Goal: Information Seeking & Learning: Understand process/instructions

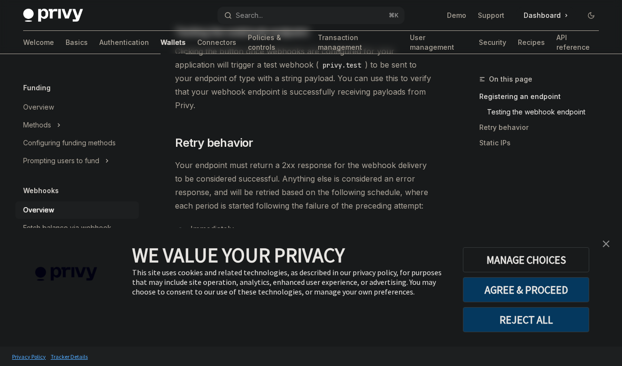
scroll to position [871, 0]
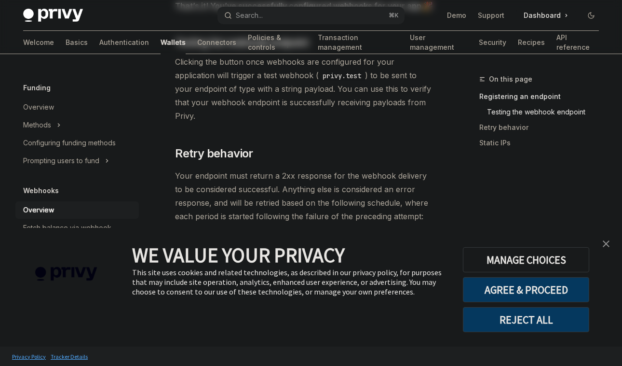
click at [604, 243] on img "close banner" at bounding box center [606, 243] width 7 height 7
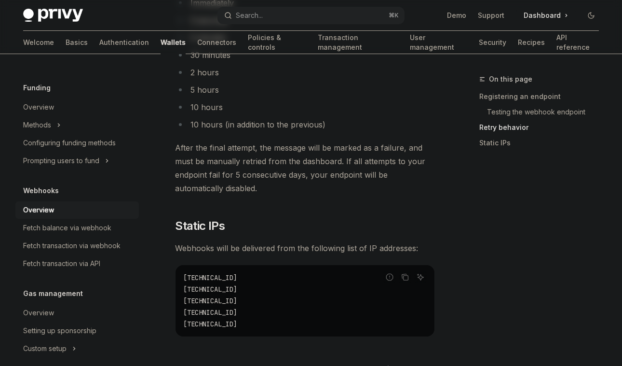
scroll to position [1221, 0]
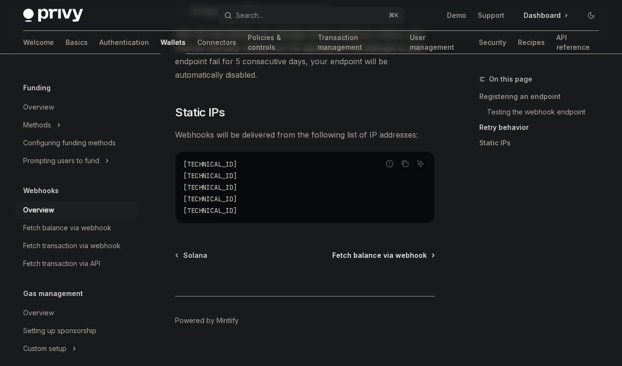
click at [368, 250] on span "Fetch balance via webhook" at bounding box center [379, 255] width 95 height 10
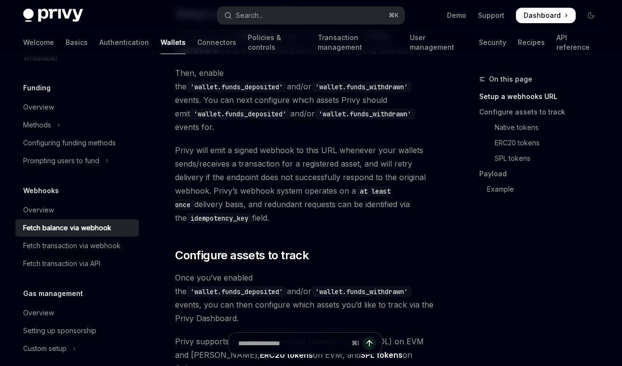
scroll to position [269, 0]
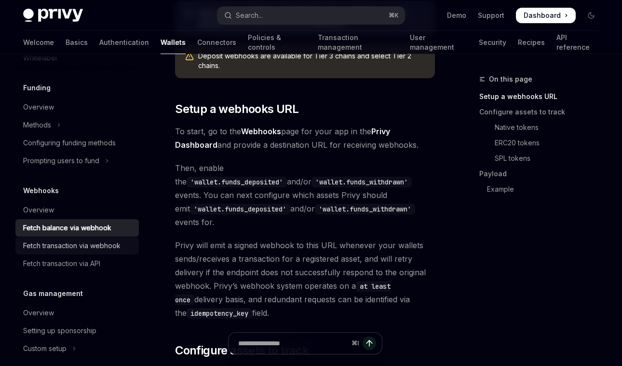
click at [97, 244] on div "Fetch transaction via webhook" at bounding box center [71, 246] width 97 height 12
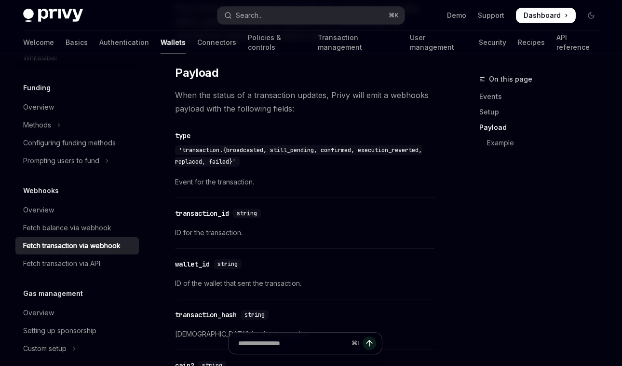
scroll to position [938, 0]
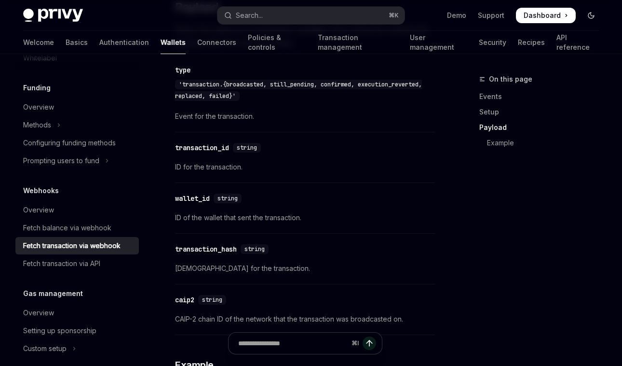
click at [593, 18] on icon "Toggle dark mode" at bounding box center [591, 16] width 8 height 8
type textarea "*"
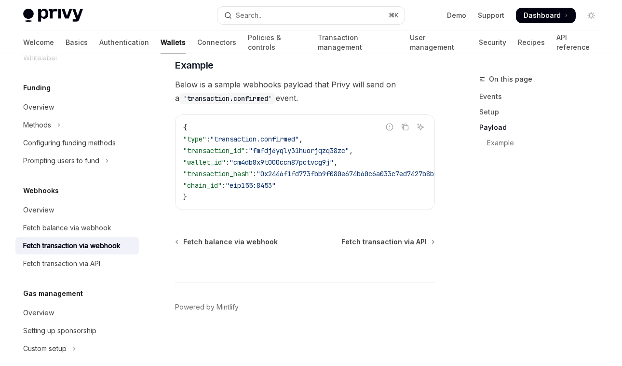
scroll to position [1258, 0]
click at [297, 146] on span ""fmfdj6yqly31huorjqzq38zc"" at bounding box center [299, 150] width 100 height 9
click at [288, 158] on span ""cm4db8x9t000ccn87pctvcg9j"" at bounding box center [282, 162] width 104 height 9
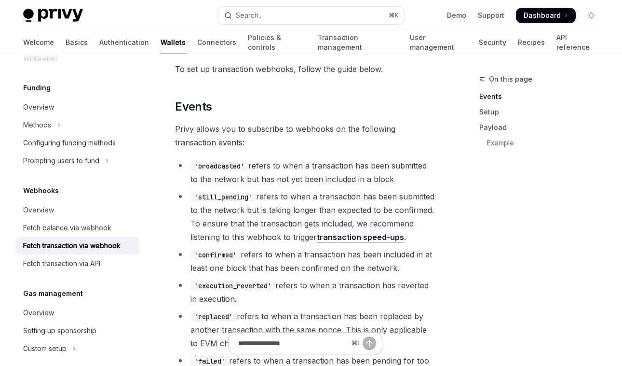
scroll to position [300, 0]
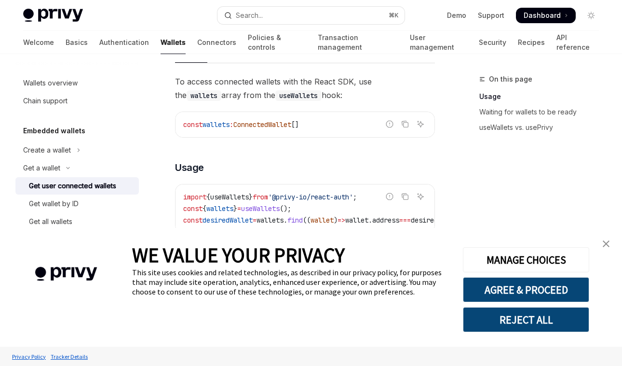
scroll to position [415, 0]
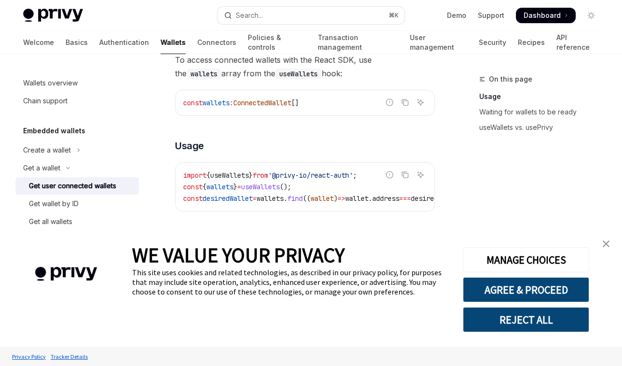
click at [606, 242] on img "close banner" at bounding box center [606, 243] width 7 height 7
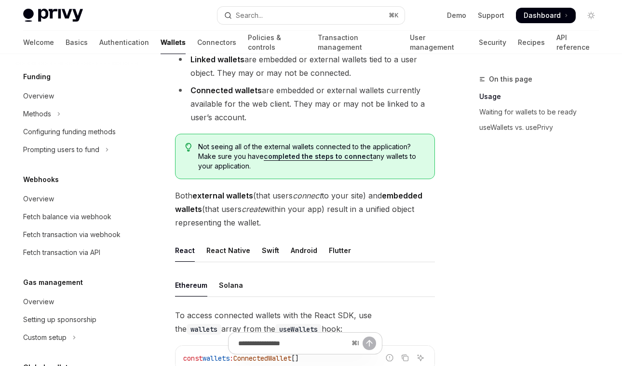
scroll to position [444, 0]
click at [88, 217] on div "Fetch balance via webhook" at bounding box center [67, 216] width 88 height 12
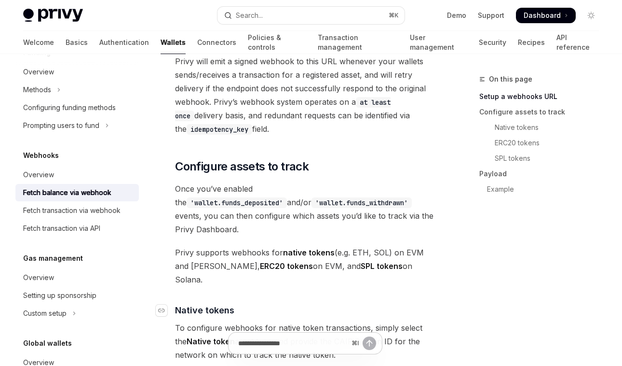
scroll to position [462, 0]
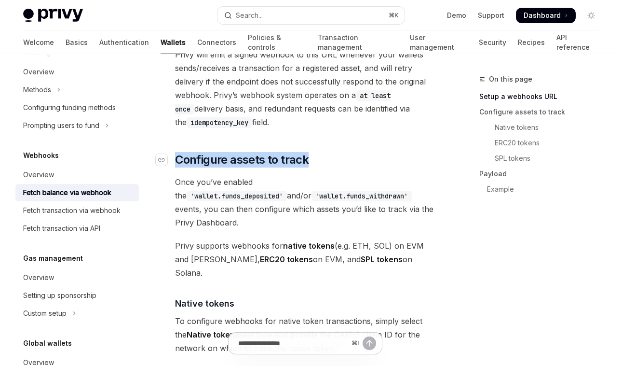
drag, startPoint x: 315, startPoint y: 130, endPoint x: 176, endPoint y: 132, distance: 138.9
click at [176, 152] on h2 "​ Configure assets to track" at bounding box center [305, 159] width 260 height 15
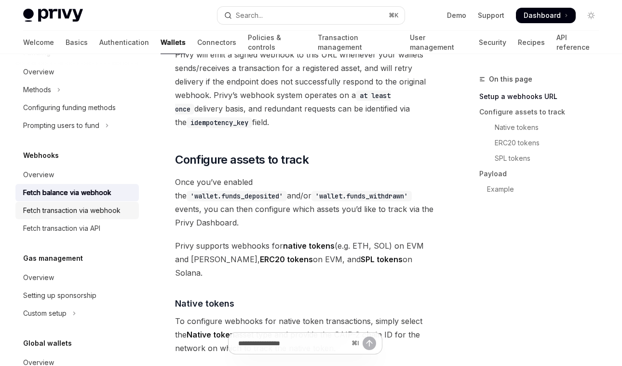
click at [95, 208] on div "Fetch transaction via webhook" at bounding box center [71, 210] width 97 height 12
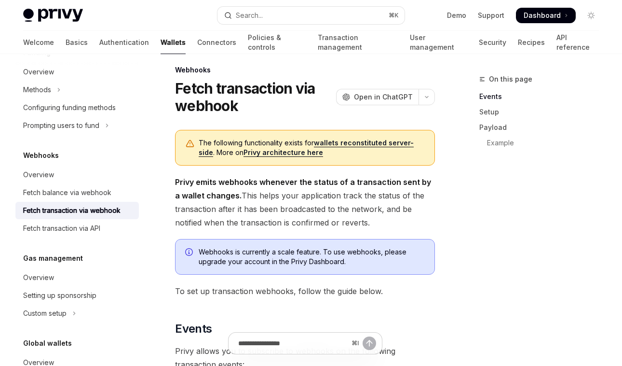
scroll to position [11, 0]
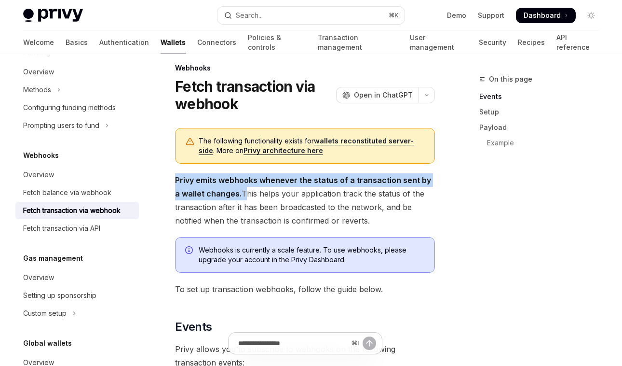
drag, startPoint x: 235, startPoint y: 193, endPoint x: 171, endPoint y: 183, distance: 65.0
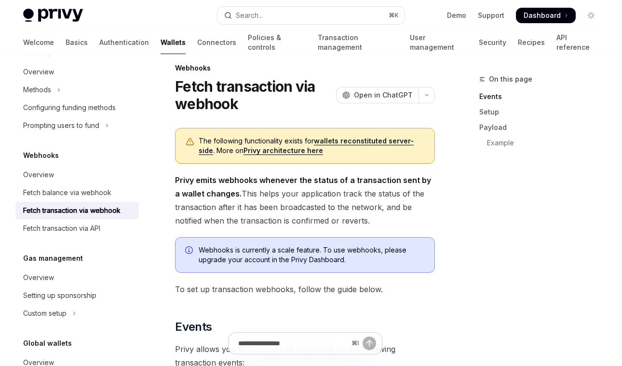
click at [248, 192] on span "Privy emits webhooks whenever the status of a transaction sent by a wallet chan…" at bounding box center [305, 200] width 260 height 54
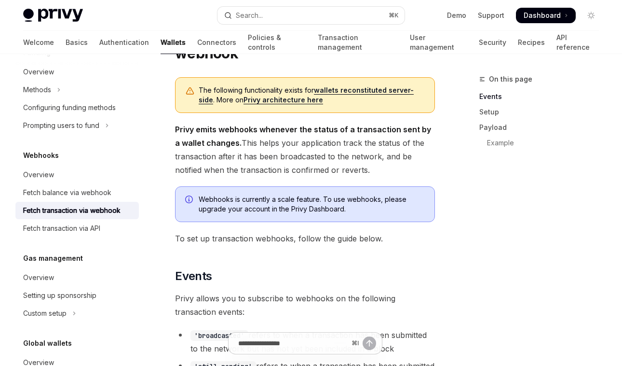
scroll to position [80, 0]
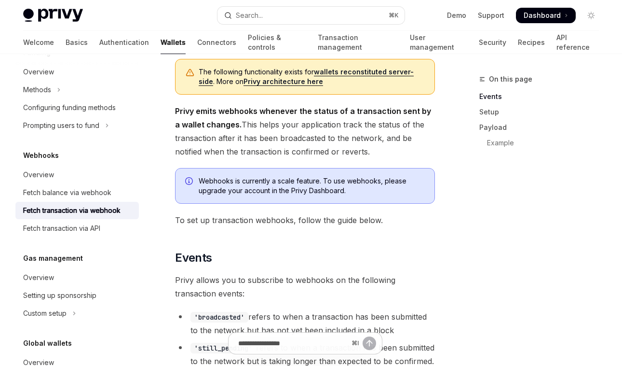
drag, startPoint x: 236, startPoint y: 124, endPoint x: 373, endPoint y: 154, distance: 139.6
click at [373, 154] on span "Privy emits webhooks whenever the status of a transaction sent by a wallet chan…" at bounding box center [305, 131] width 260 height 54
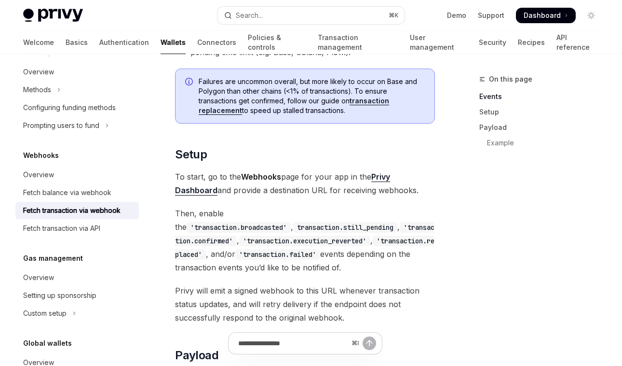
scroll to position [625, 0]
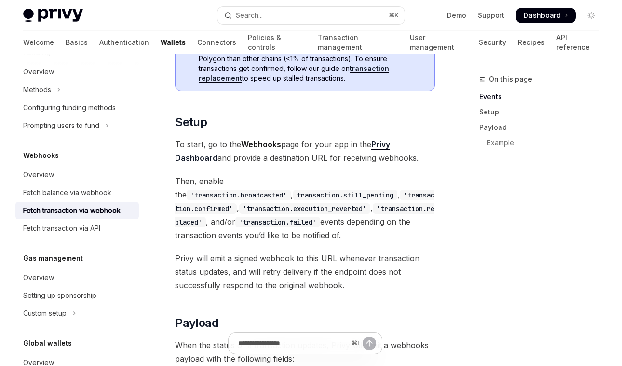
click at [254, 164] on span "To start, go to the Webhooks page for your app in the Privy Dashboard and provi…" at bounding box center [305, 150] width 260 height 27
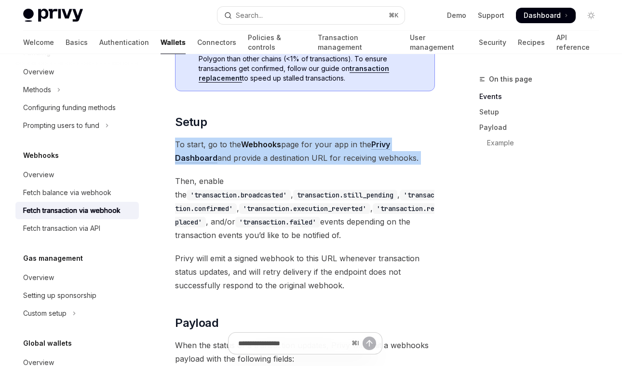
click at [254, 164] on span "To start, go to the Webhooks page for your app in the Privy Dashboard and provi…" at bounding box center [305, 150] width 260 height 27
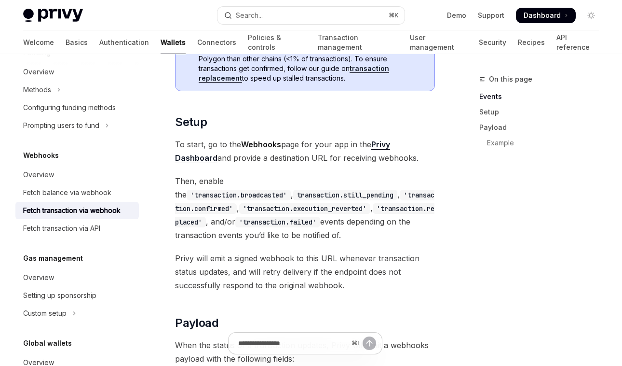
click at [275, 164] on span "To start, go to the Webhooks page for your app in the Privy Dashboard and provi…" at bounding box center [305, 150] width 260 height 27
drag, startPoint x: 174, startPoint y: 157, endPoint x: 379, endPoint y: 168, distance: 205.3
click at [379, 168] on div "Webhooks Fetch transaction via webhook OpenAI Open in ChatGPT OpenAI Open in Ch…" at bounding box center [214, 214] width 445 height 1533
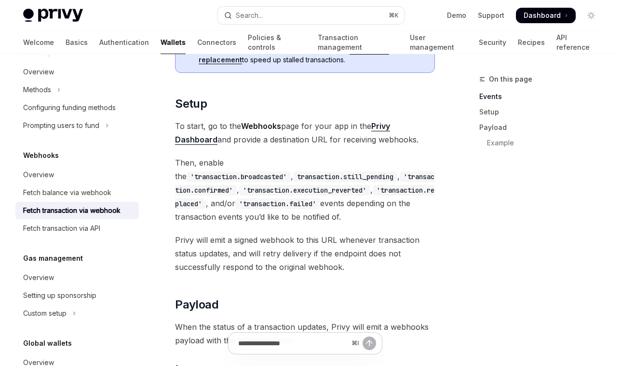
scroll to position [644, 0]
copy span "To start, go to the Webhooks page for your app in the Privy Dashboard and provi…"
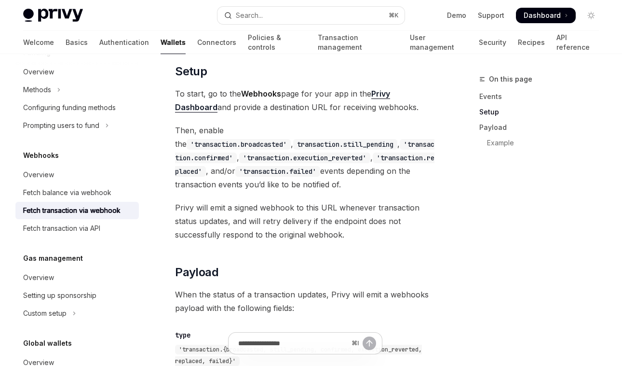
scroll to position [695, 0]
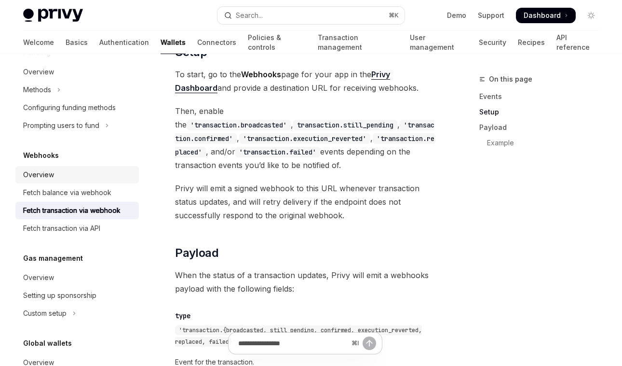
click at [67, 172] on div "Overview" at bounding box center [78, 175] width 110 height 12
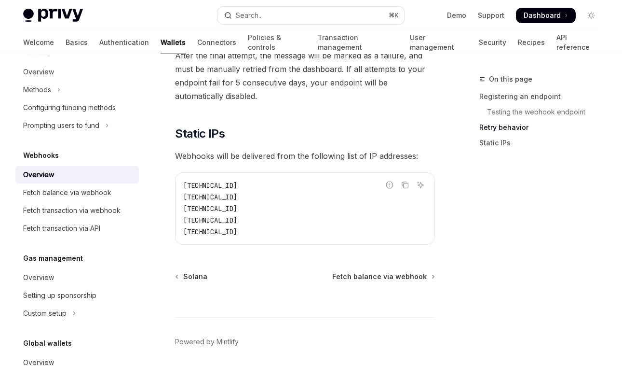
scroll to position [1203, 0]
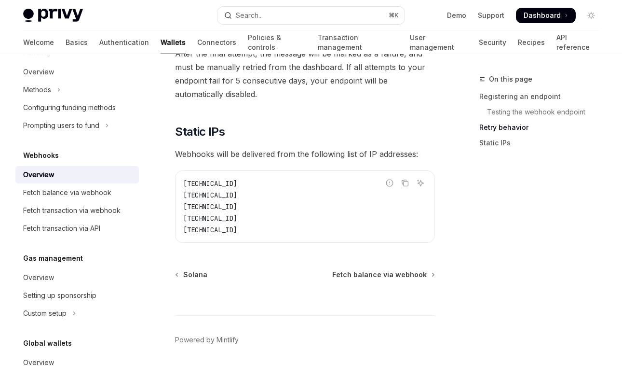
click at [279, 147] on span "Webhooks will be delivered from the following list of IP addresses:" at bounding box center [305, 154] width 260 height 14
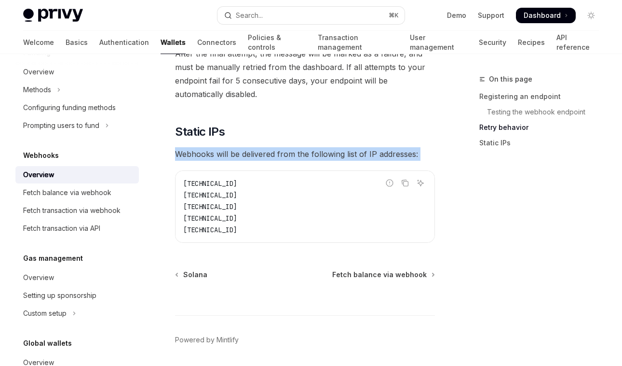
click at [279, 147] on span "Webhooks will be delivered from the following list of IP addresses:" at bounding box center [305, 154] width 260 height 14
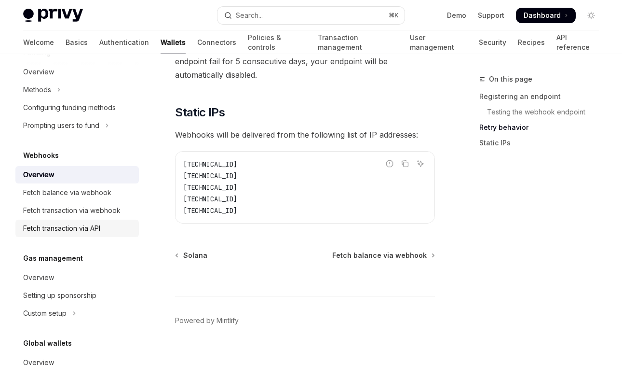
click at [87, 229] on div "Fetch transaction via API" at bounding box center [61, 228] width 77 height 12
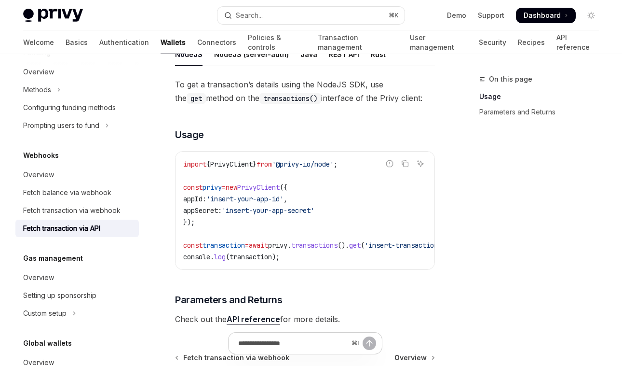
click at [271, 187] on span "PrivyClient" at bounding box center [258, 187] width 42 height 9
click at [264, 226] on code "import { PrivyClient } from '@privy-io/node' ; const privy = new PrivyClient ({…" at bounding box center [333, 210] width 301 height 104
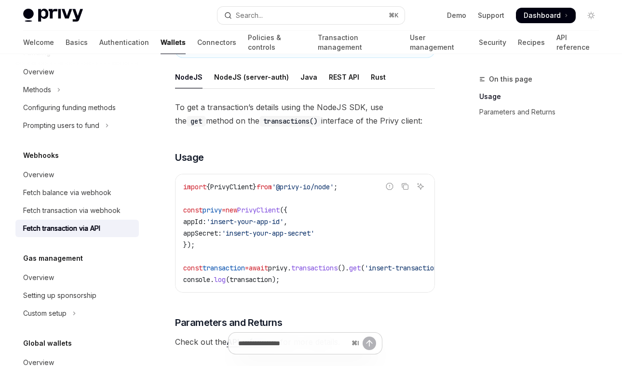
scroll to position [207, 0]
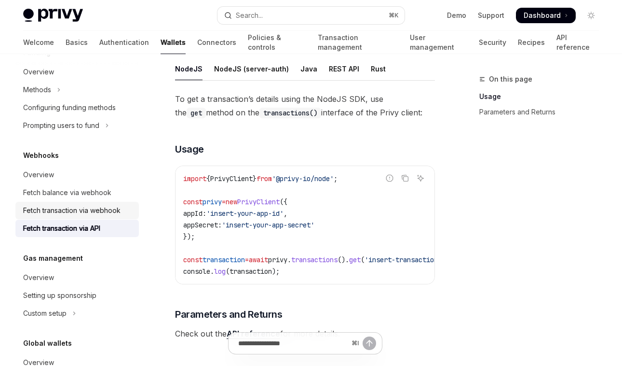
click at [87, 209] on div "Fetch transaction via webhook" at bounding box center [71, 210] width 97 height 12
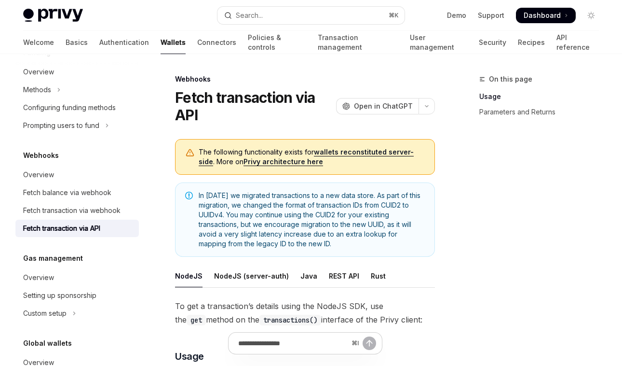
type textarea "*"
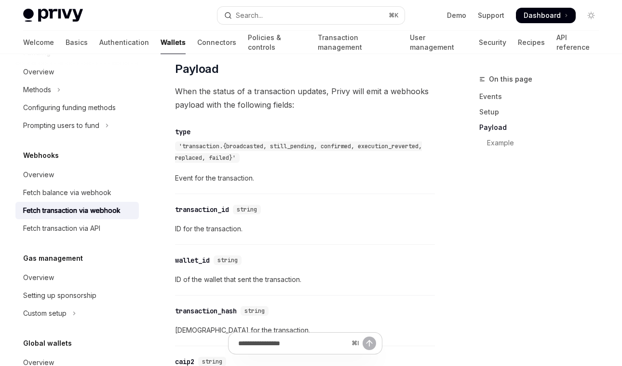
scroll to position [875, 0]
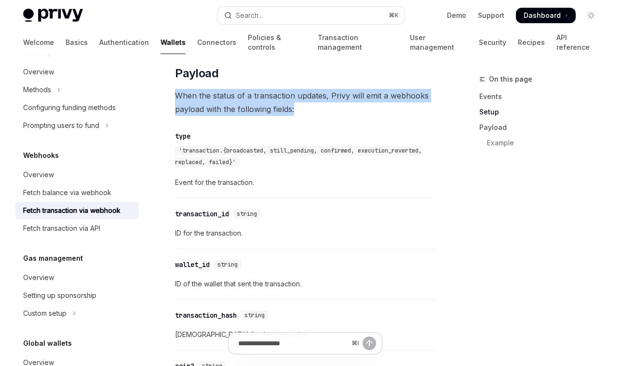
drag, startPoint x: 305, startPoint y: 124, endPoint x: 163, endPoint y: 110, distance: 143.0
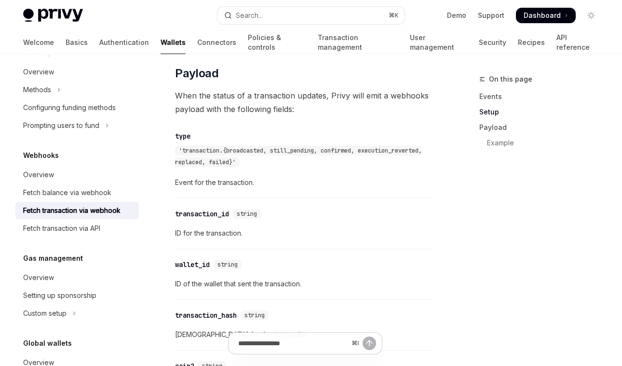
click at [278, 138] on div "​ type 'transaction.{broadcasted, still_pending, confirmed, execution_reverted,…" at bounding box center [305, 161] width 260 height 73
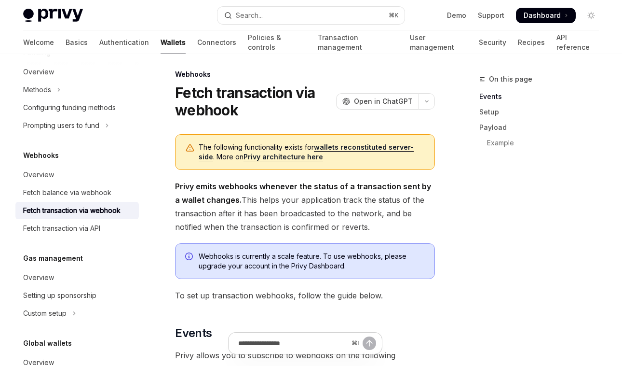
scroll to position [4, 0]
click at [381, 105] on span "Open in ChatGPT" at bounding box center [383, 102] width 59 height 10
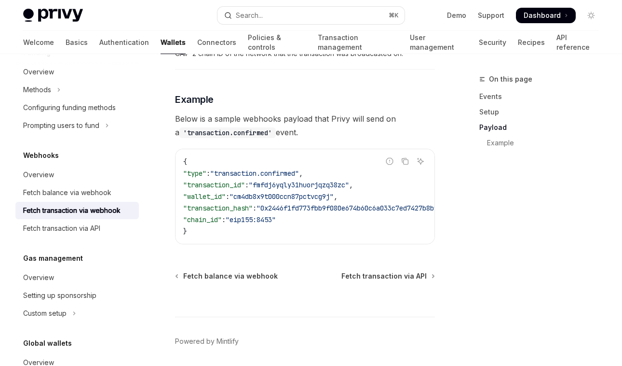
scroll to position [1222, 0]
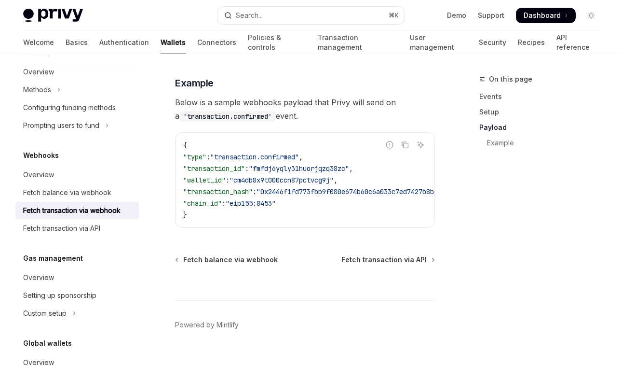
click at [241, 116] on span "Below is a sample webhooks payload that Privy will send on a 'transaction.confi…" at bounding box center [305, 108] width 260 height 27
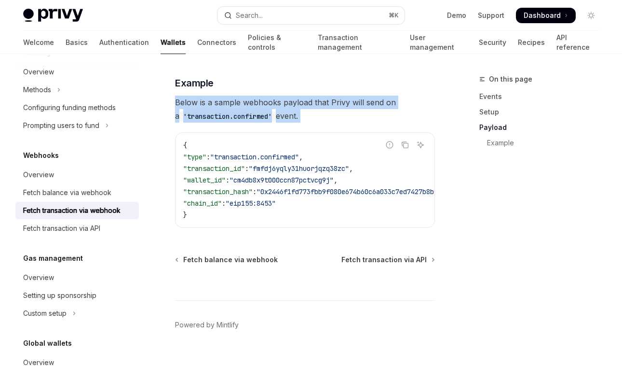
click at [241, 116] on span "Below is a sample webhooks payload that Privy will send on a 'transaction.confi…" at bounding box center [305, 108] width 260 height 27
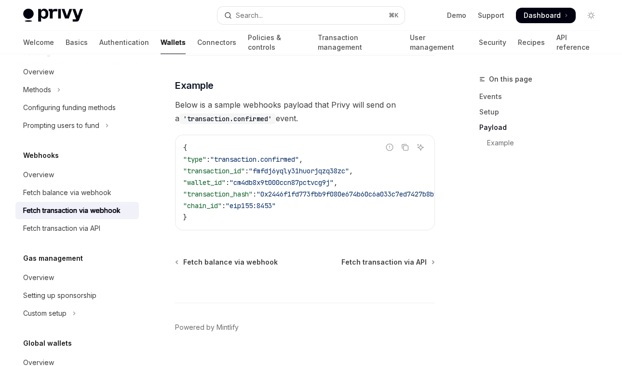
scroll to position [1219, 0]
